Goal: Check status

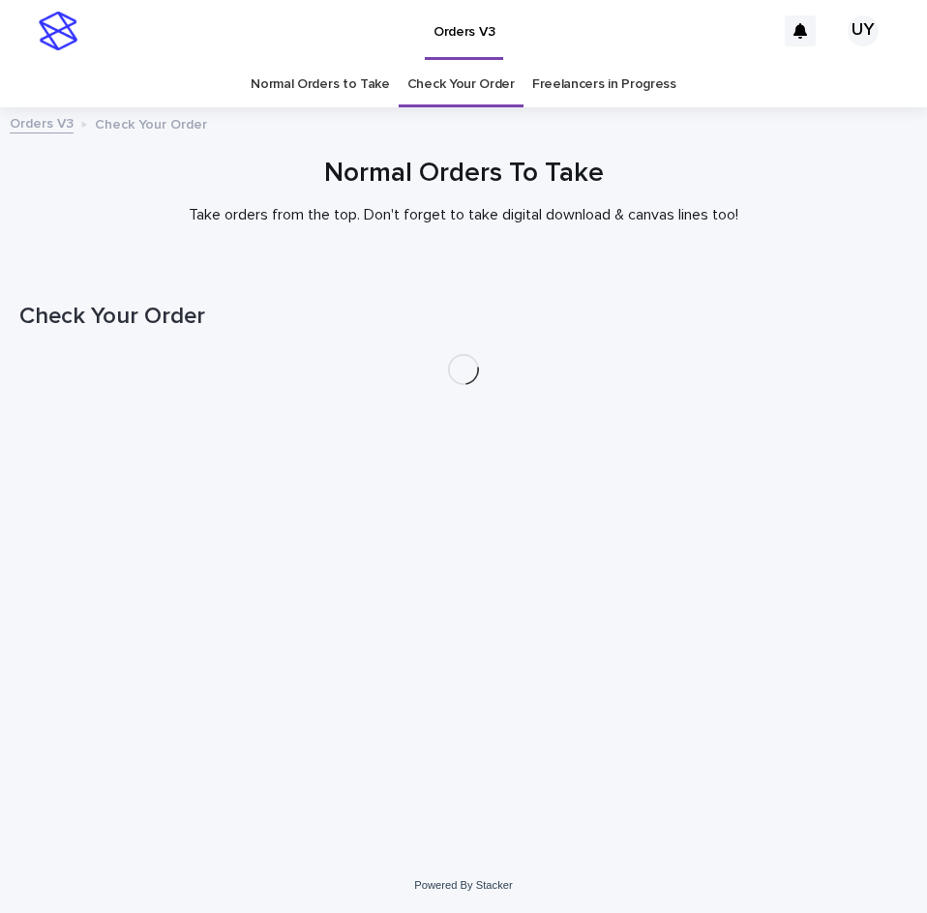
click at [301, 75] on link "Normal Orders to Take" at bounding box center [320, 84] width 139 height 45
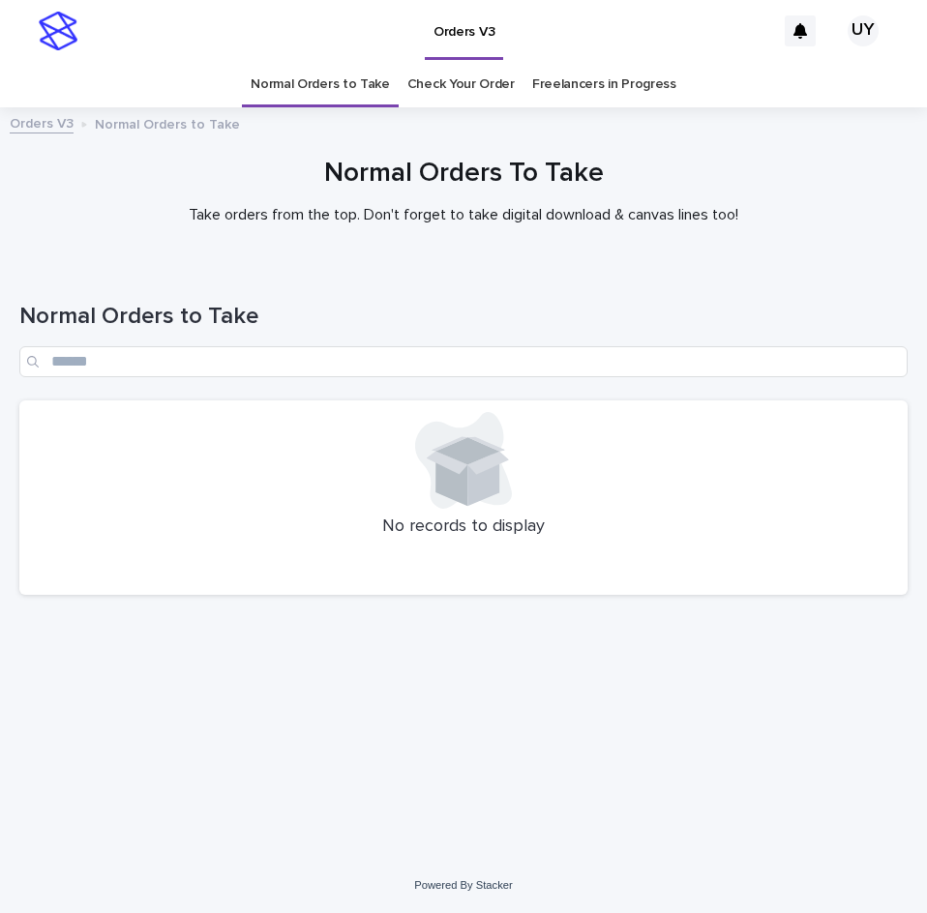
click at [611, 80] on link "Freelancers in Progress" at bounding box center [604, 84] width 144 height 45
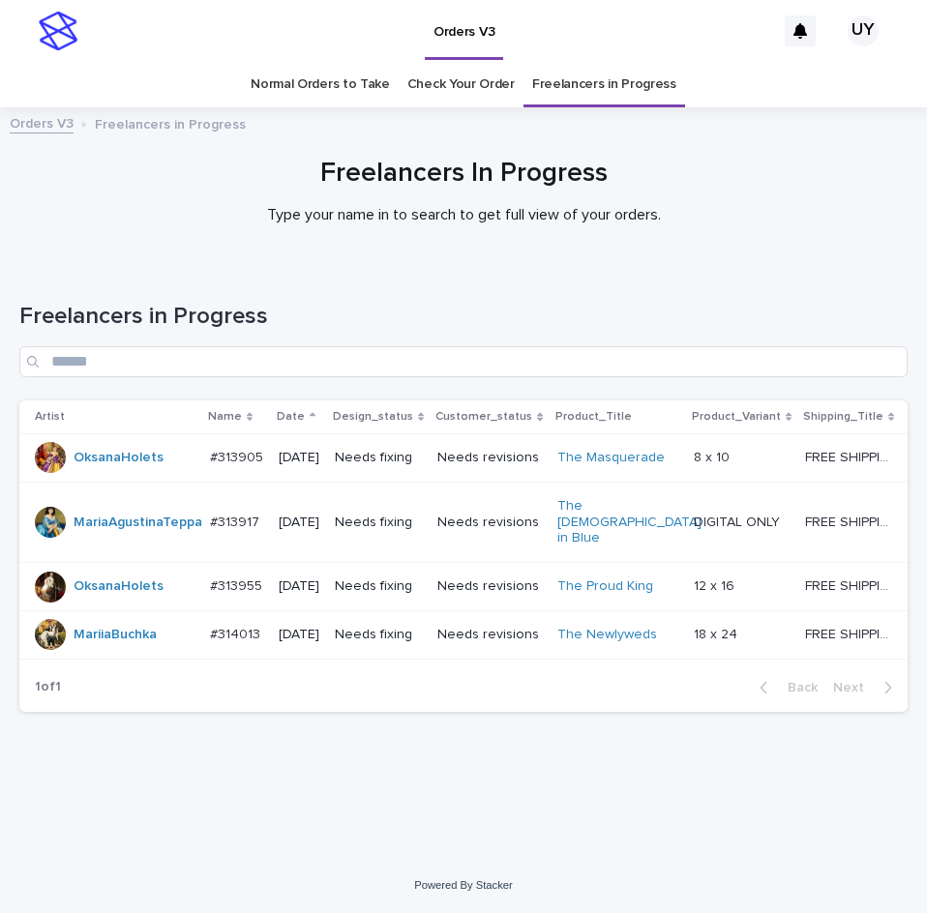
click at [457, 86] on link "Check Your Order" at bounding box center [460, 84] width 107 height 45
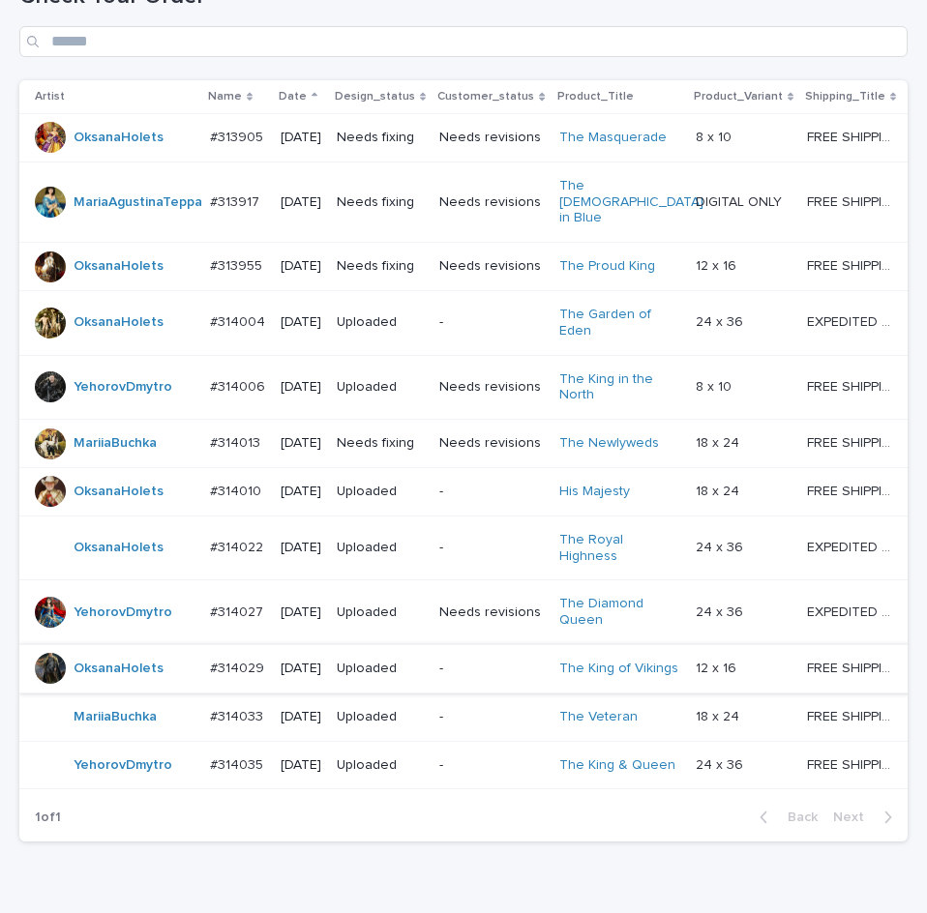
scroll to position [417, 0]
